Goal: Task Accomplishment & Management: Use online tool/utility

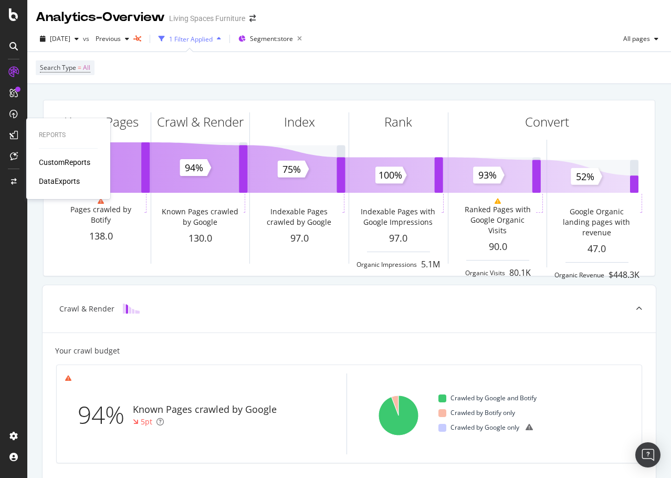
click at [51, 162] on div "CustomReports" at bounding box center [64, 162] width 51 height 10
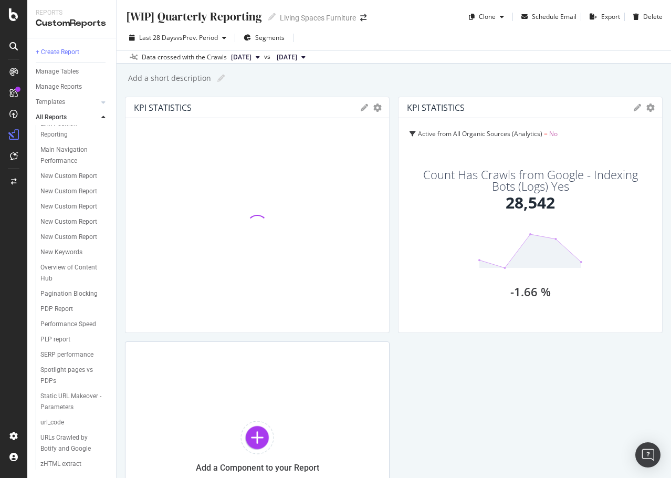
scroll to position [442, 0]
